Goal: Transaction & Acquisition: Purchase product/service

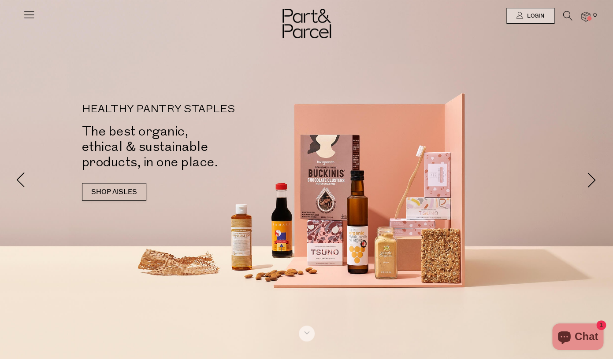
click at [23, 6] on div at bounding box center [29, 12] width 12 height 25
click at [29, 15] on icon at bounding box center [29, 14] width 12 height 12
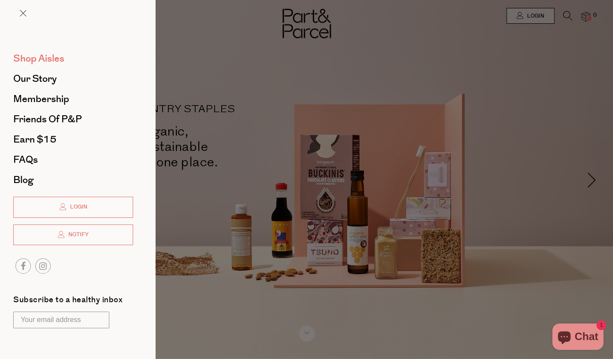
click at [44, 62] on span "Shop Aisles" at bounding box center [38, 59] width 51 height 14
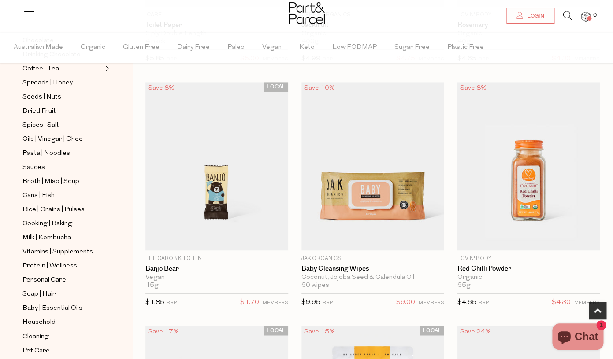
scroll to position [265, 0]
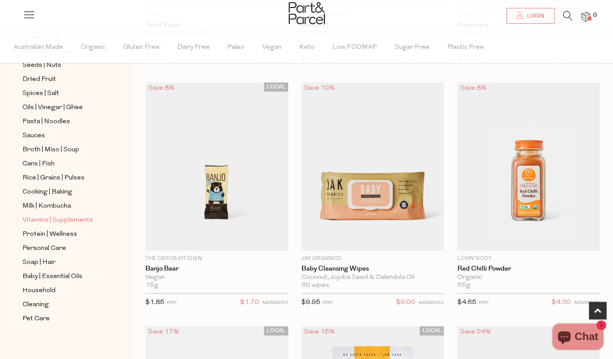
click at [69, 222] on span "Vitamins | Supplements" at bounding box center [57, 220] width 70 height 11
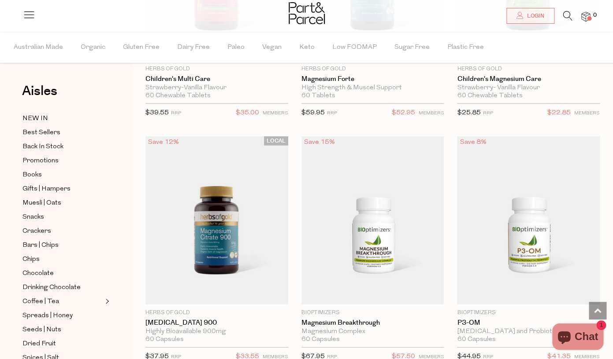
scroll to position [2012, 0]
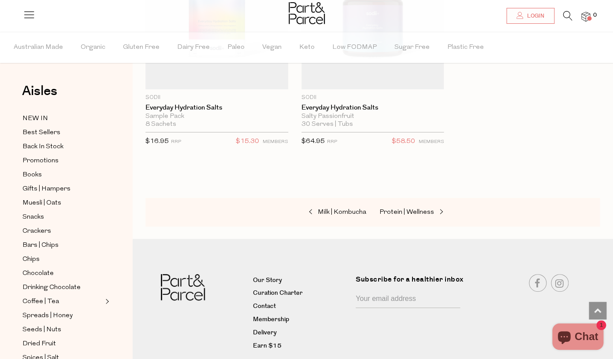
scroll to position [4855, 0]
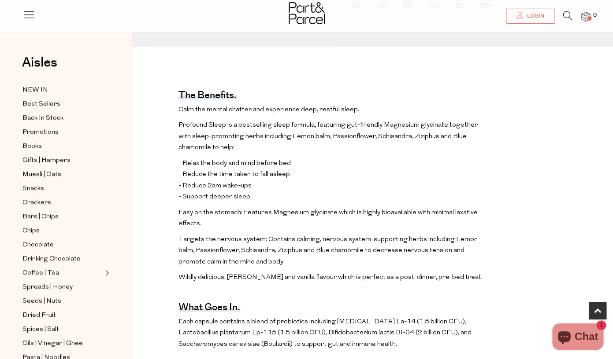
scroll to position [261, 0]
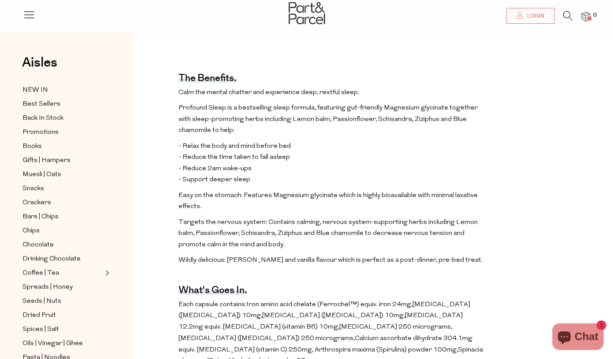
scroll to position [308, 0]
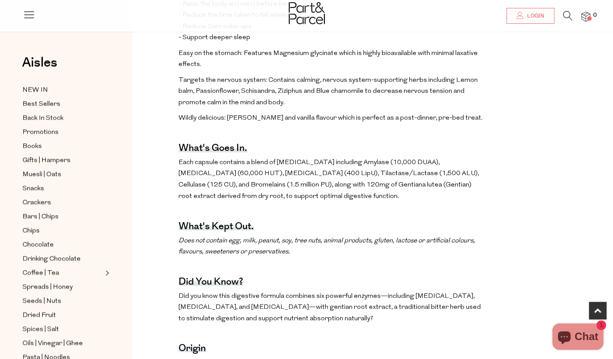
scroll to position [528, 0]
